Goal: Transaction & Acquisition: Subscribe to service/newsletter

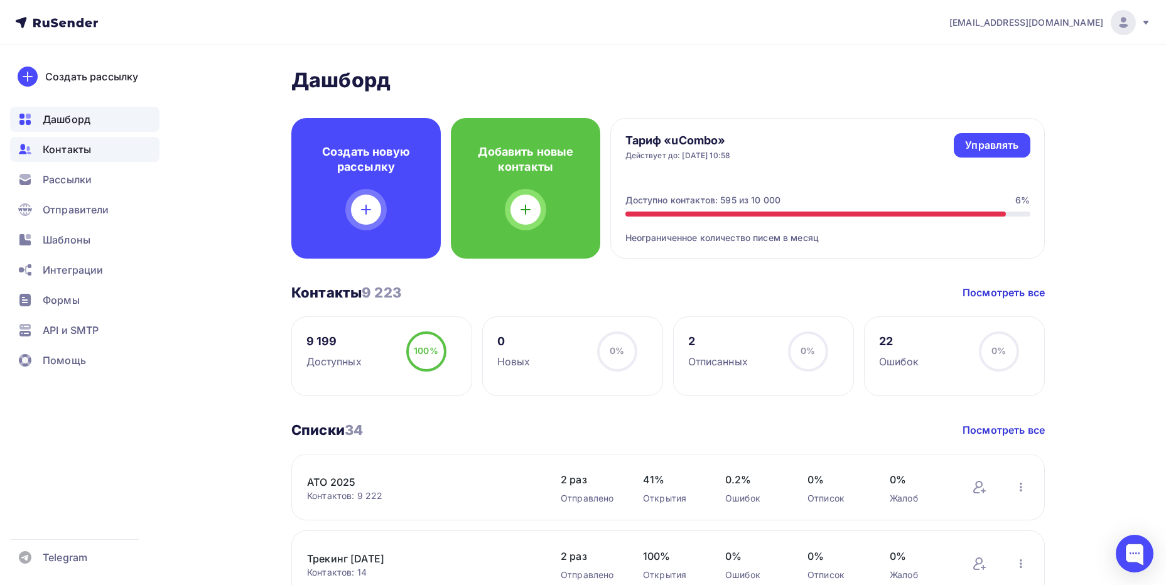
click at [75, 152] on span "Контакты" at bounding box center [67, 149] width 48 height 15
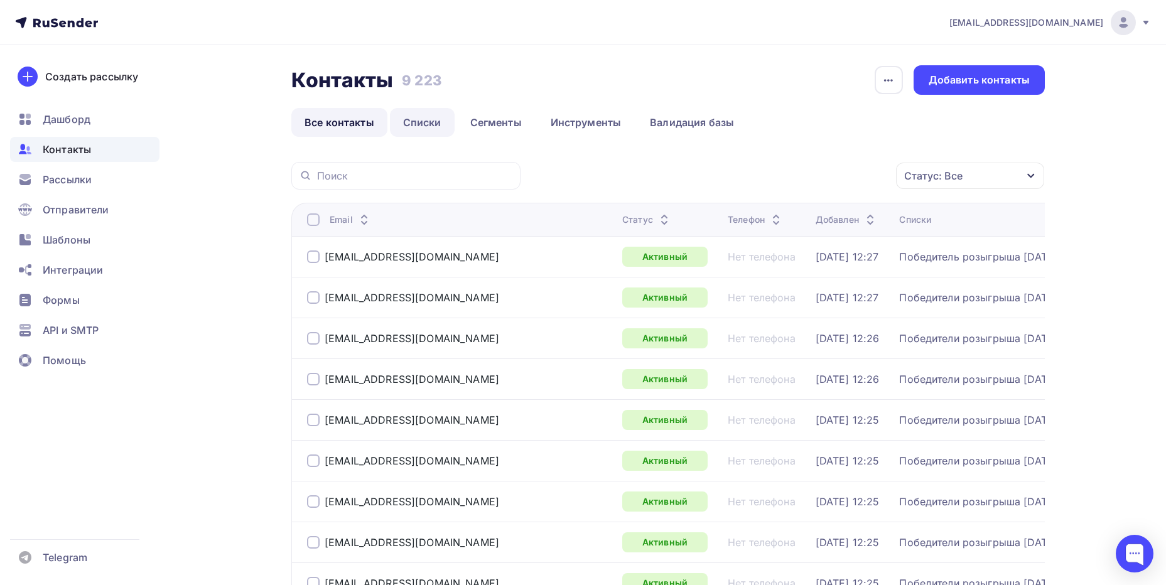
click at [409, 130] on link "Списки" at bounding box center [422, 122] width 65 height 29
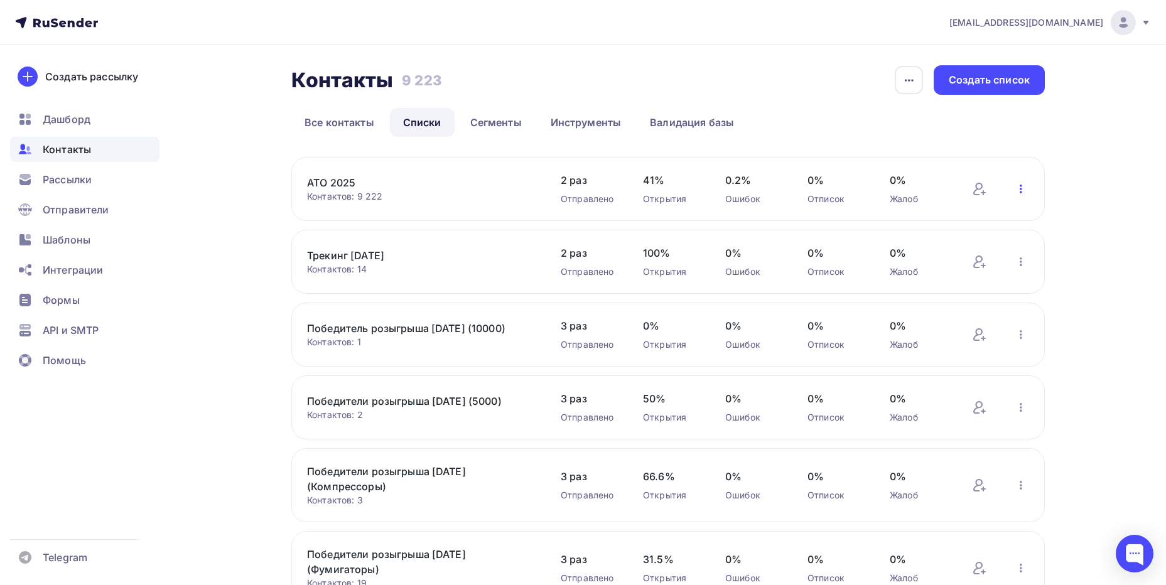
click at [1026, 186] on icon "button" at bounding box center [1020, 188] width 15 height 15
click at [974, 272] on div "Скачать список" at bounding box center [955, 271] width 144 height 15
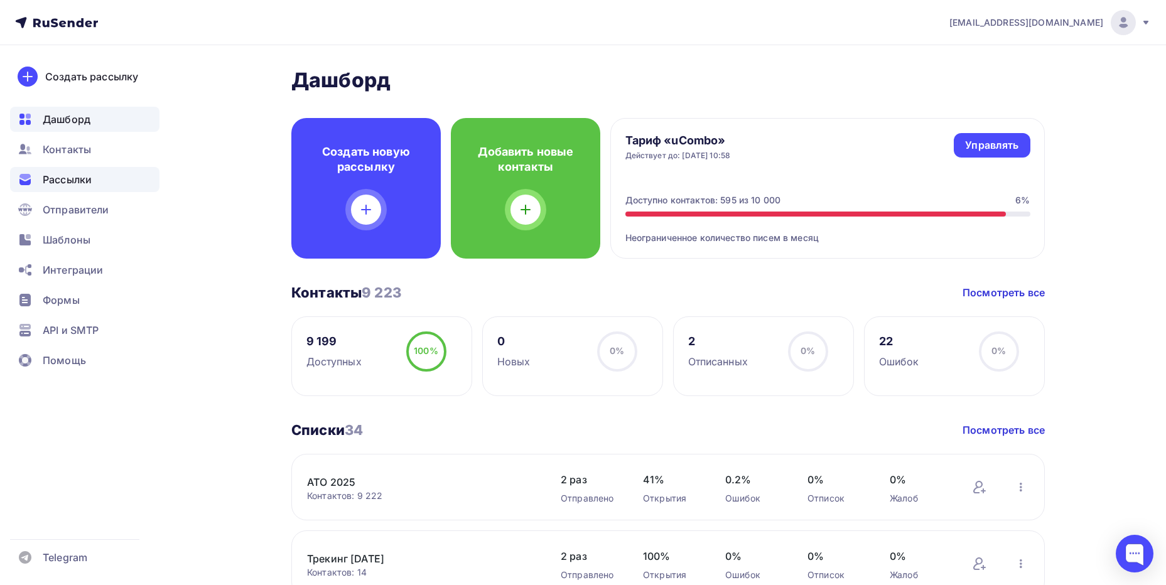
click at [73, 180] on span "Рассылки" at bounding box center [67, 179] width 49 height 15
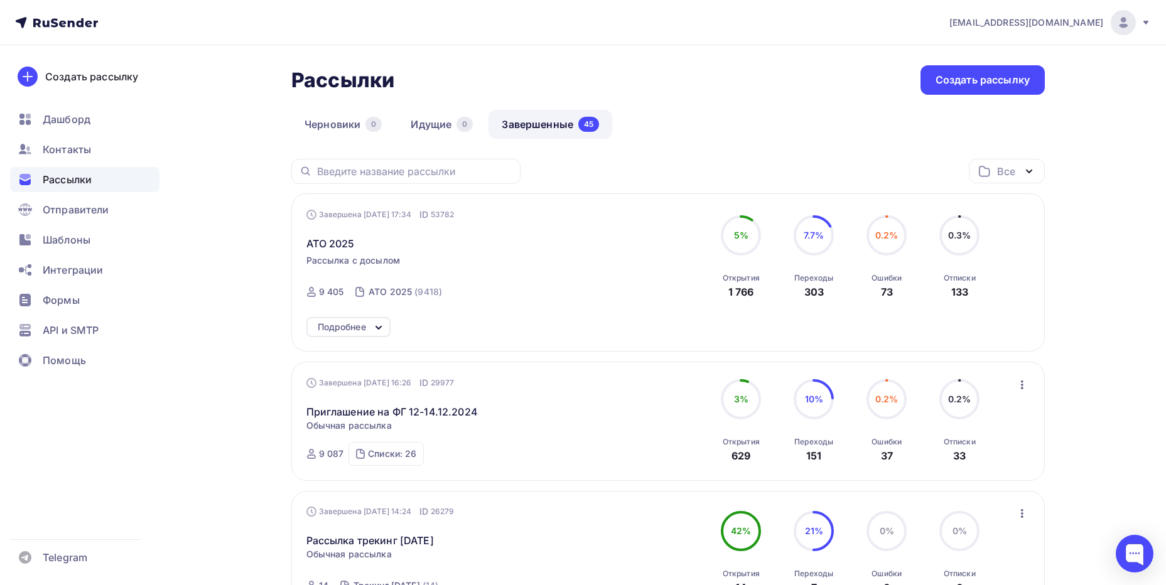
click at [561, 122] on link "Завершенные 45" at bounding box center [550, 124] width 124 height 29
click at [70, 237] on span "Шаблоны" at bounding box center [67, 239] width 48 height 15
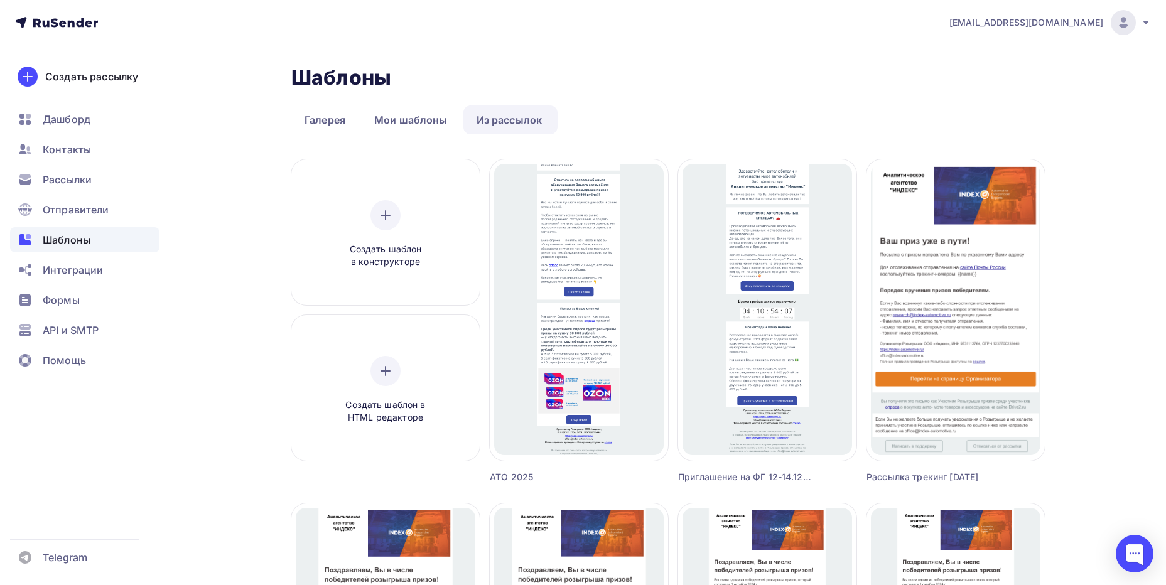
click at [518, 124] on link "Из рассылок" at bounding box center [509, 119] width 92 height 29
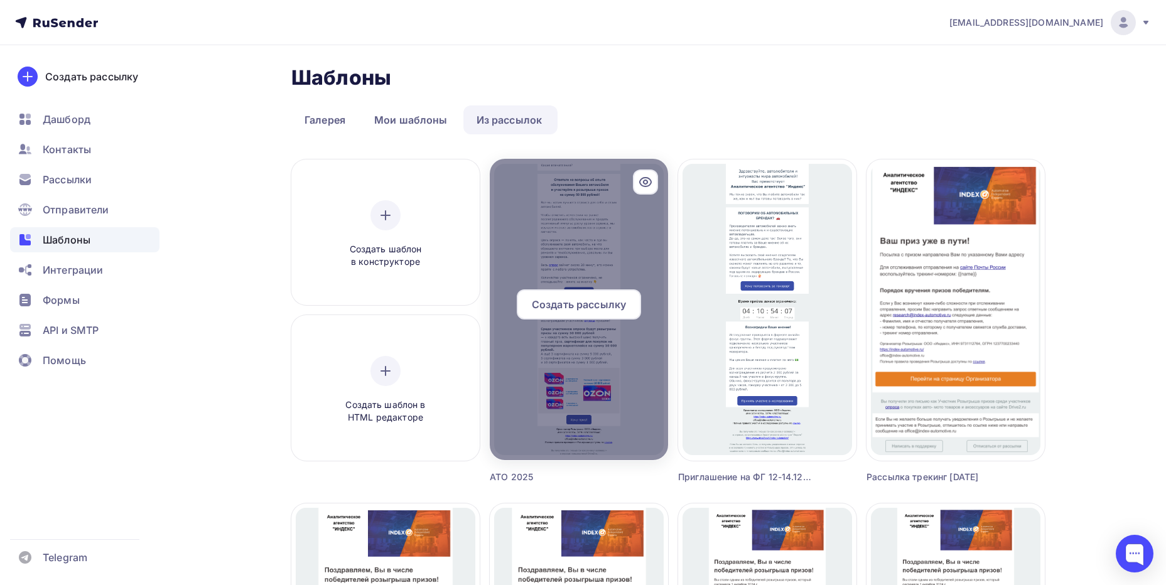
click at [550, 217] on div at bounding box center [579, 309] width 178 height 301
click at [564, 351] on div at bounding box center [579, 309] width 178 height 301
click at [596, 298] on span "Создать рассылку" at bounding box center [579, 304] width 94 height 15
